Goal: Learn about a topic

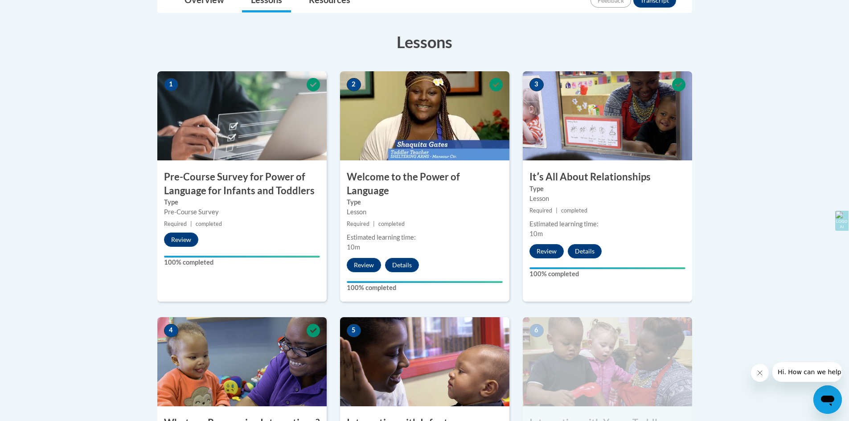
scroll to position [227, 0]
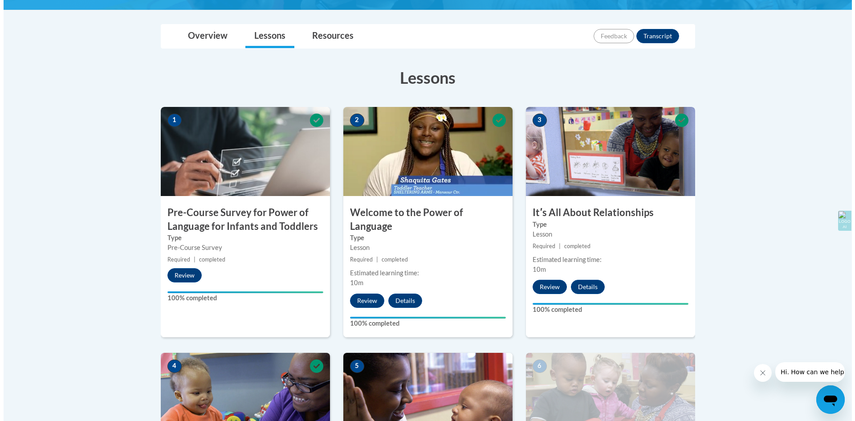
scroll to position [192, 0]
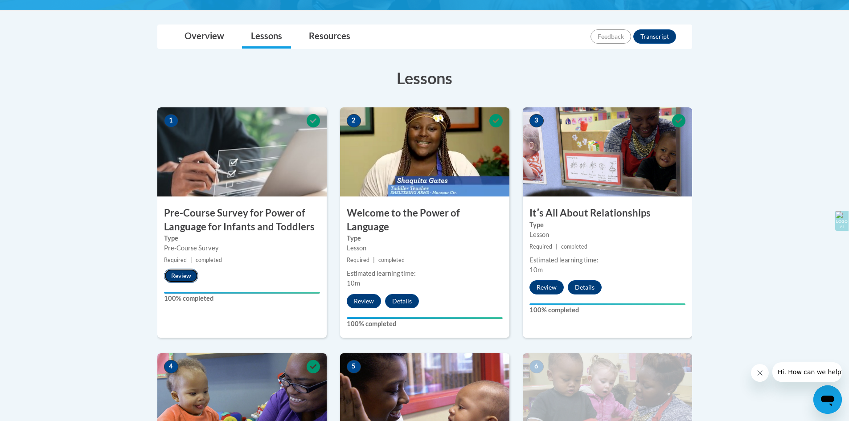
click at [179, 277] on button "Review" at bounding box center [181, 276] width 34 height 14
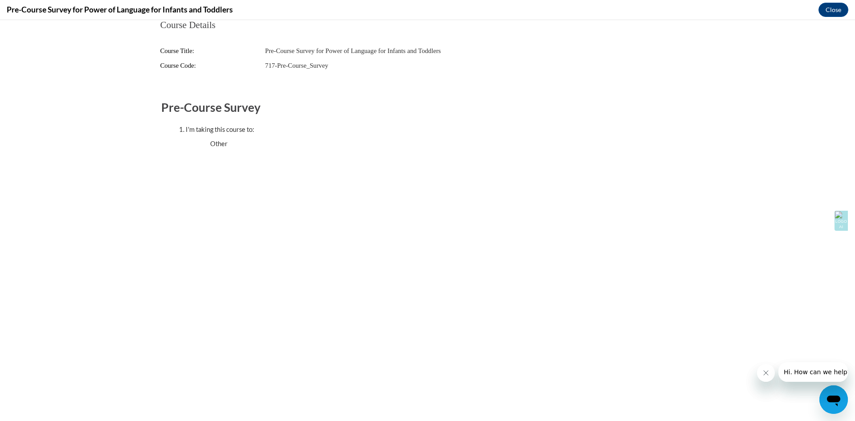
scroll to position [400, 0]
